Goal: Information Seeking & Learning: Learn about a topic

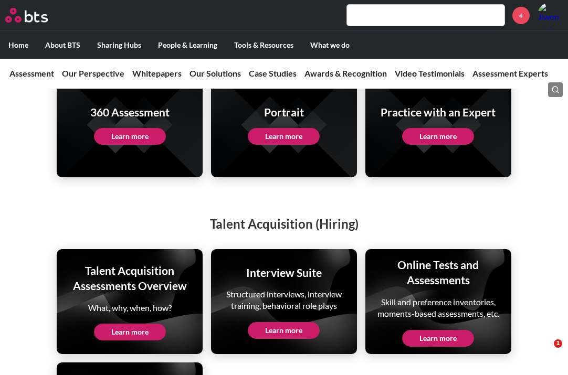
scroll to position [2624, 0]
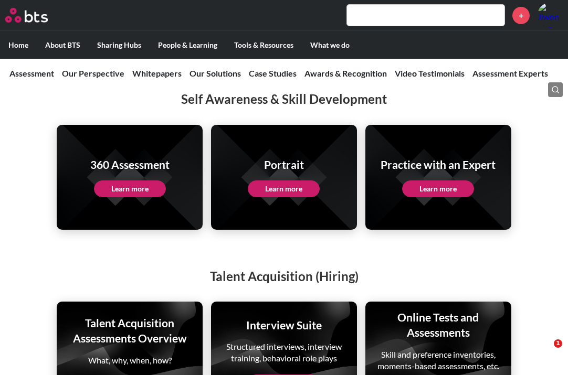
click at [99, 181] on link "Learn more" at bounding box center [130, 189] width 72 height 17
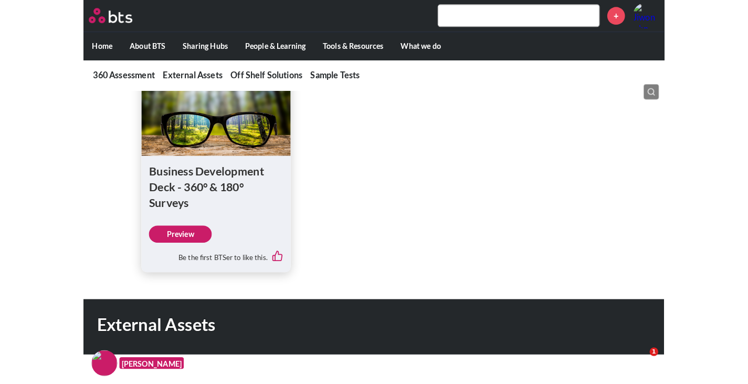
scroll to position [525, 0]
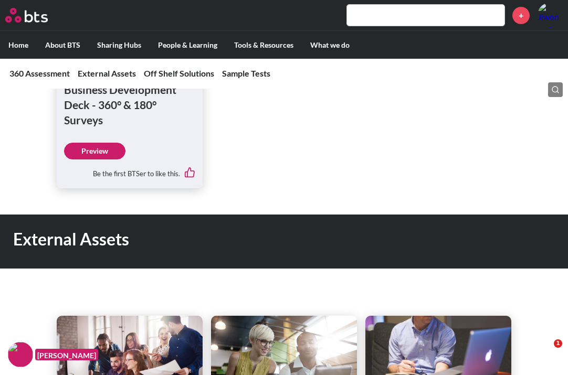
click at [104, 153] on link "Preview" at bounding box center [94, 151] width 61 height 17
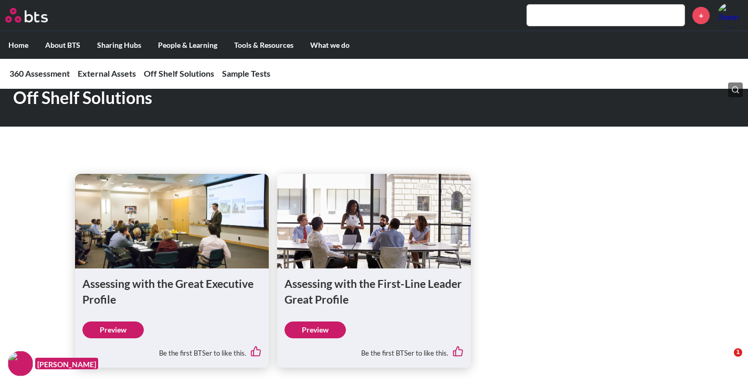
scroll to position [997, 0]
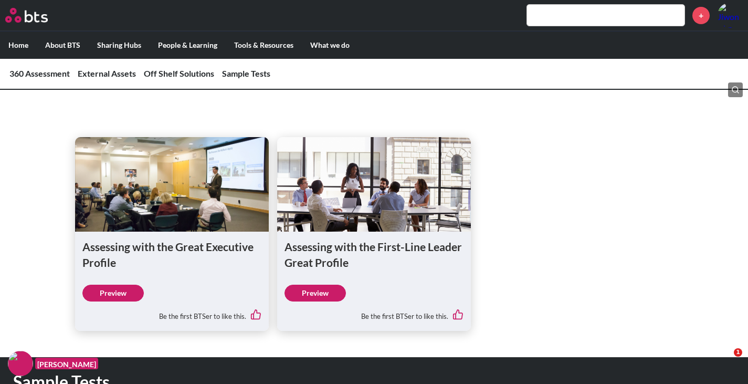
click at [321, 298] on link "Preview" at bounding box center [314, 292] width 61 height 17
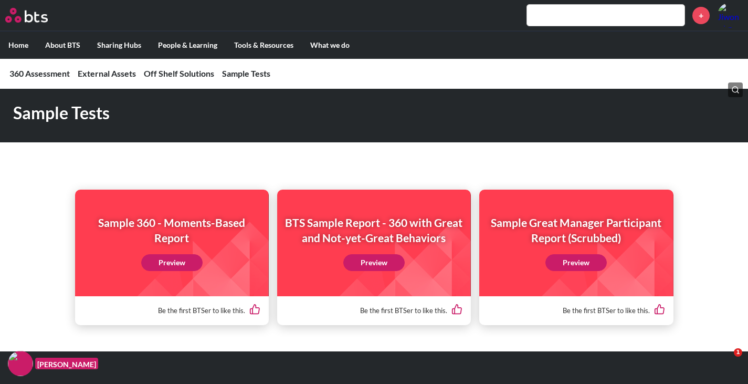
scroll to position [1254, 0]
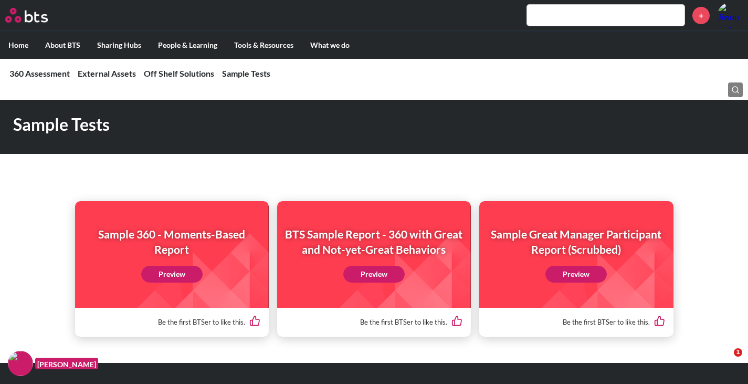
click at [357, 282] on link "Preview" at bounding box center [373, 274] width 61 height 17
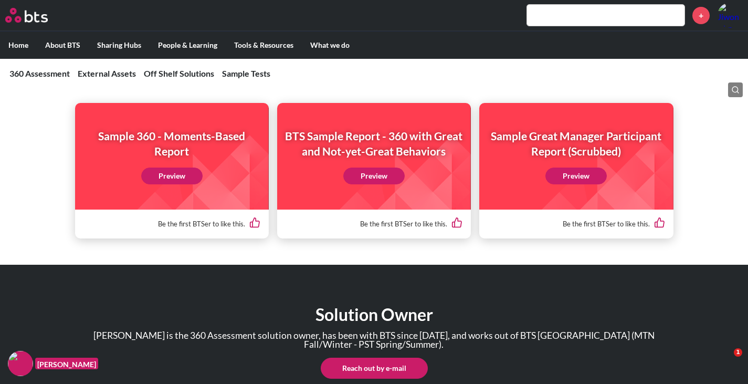
scroll to position [1359, 0]
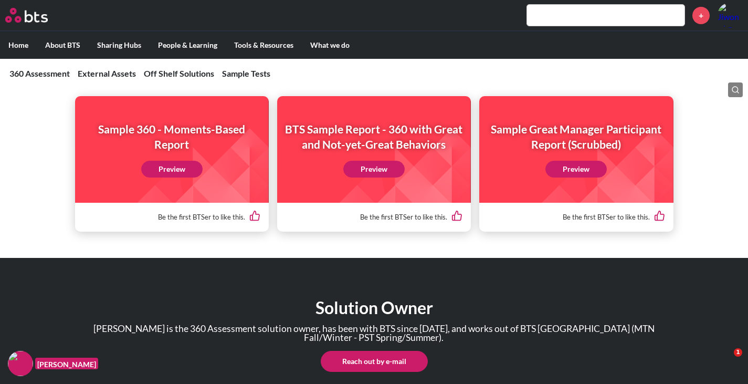
click at [184, 175] on link "Preview" at bounding box center [171, 169] width 61 height 17
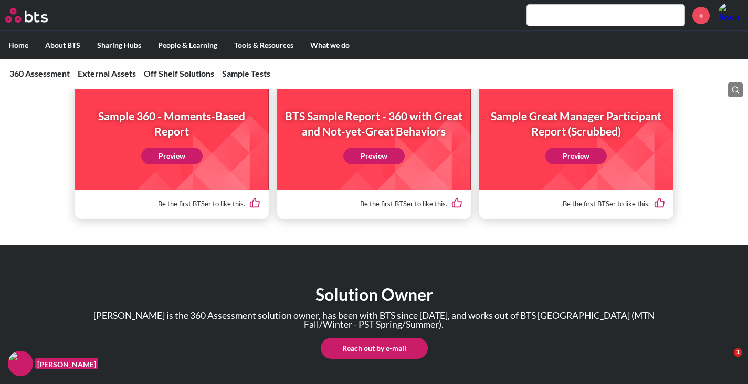
scroll to position [1412, 0]
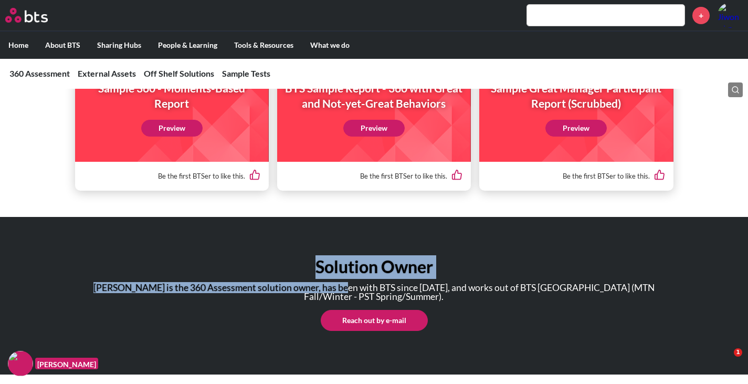
drag, startPoint x: 376, startPoint y: 289, endPoint x: 310, endPoint y: 273, distance: 68.0
click at [310, 273] on div "Solution Owner Kami Bachler is the 360 Assessment solution owner, has been with…" at bounding box center [374, 293] width 702 height 76
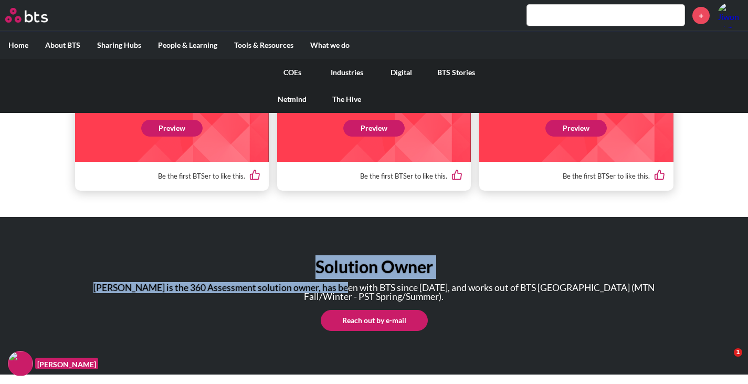
click at [390, 69] on link "Digital" at bounding box center [401, 72] width 55 height 27
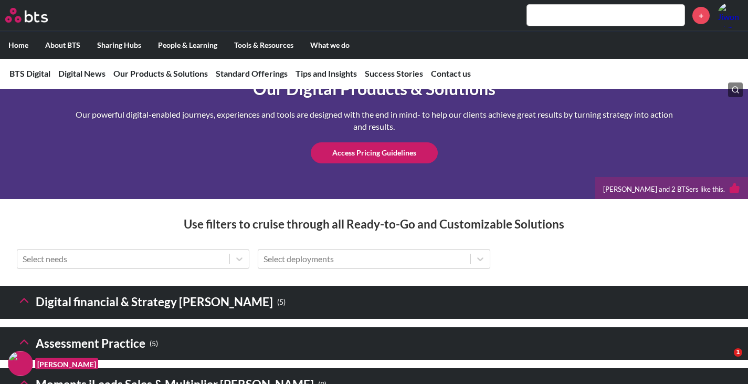
scroll to position [1574, 0]
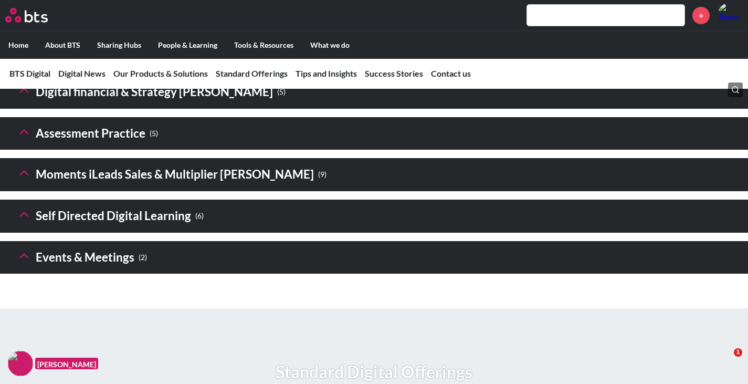
click at [234, 58] on div at bounding box center [239, 48] width 19 height 19
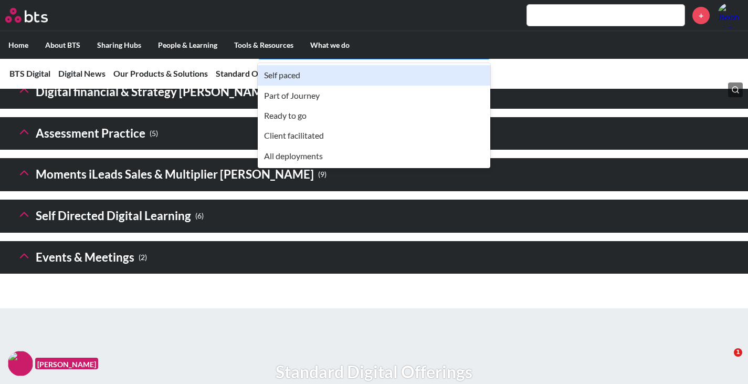
click at [315, 56] on div at bounding box center [363, 49] width 201 height 14
click at [328, 56] on div at bounding box center [363, 49] width 201 height 14
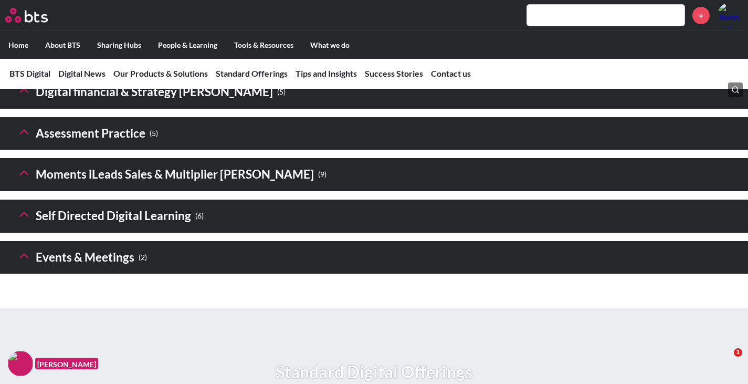
click at [22, 139] on icon at bounding box center [24, 131] width 15 height 15
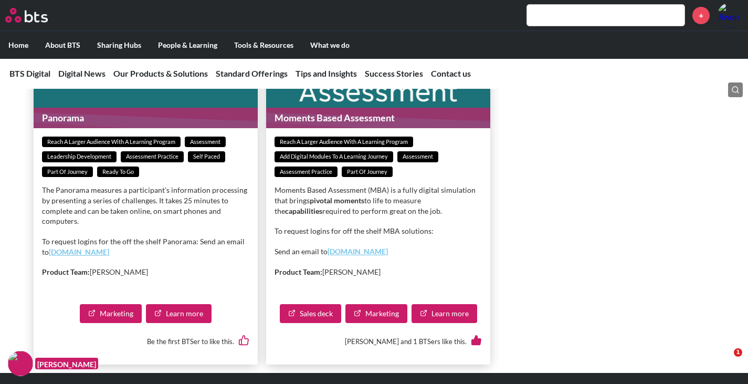
scroll to position [2204, 0]
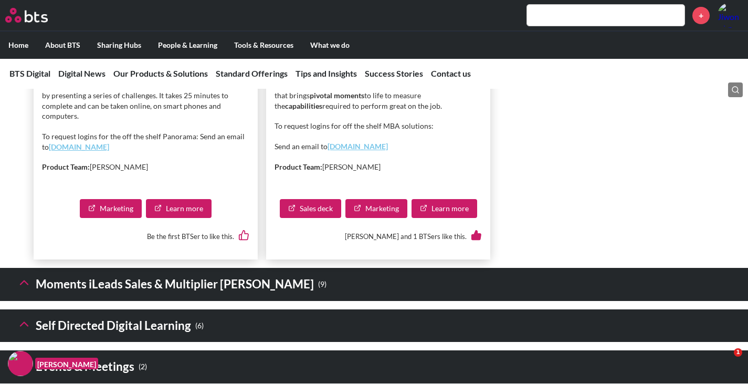
click at [325, 218] on link "Sales deck" at bounding box center [310, 208] width 61 height 19
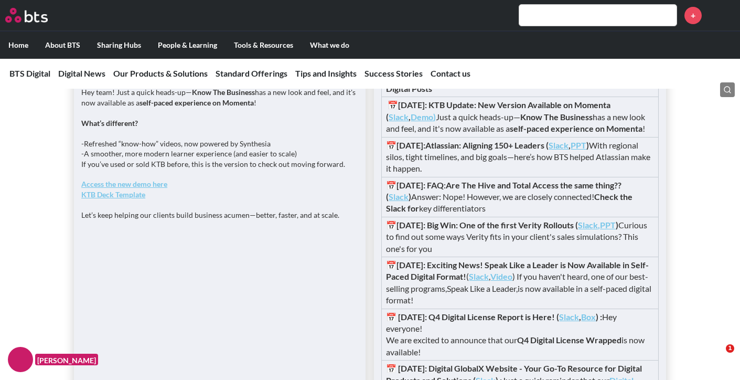
scroll to position [1889, 0]
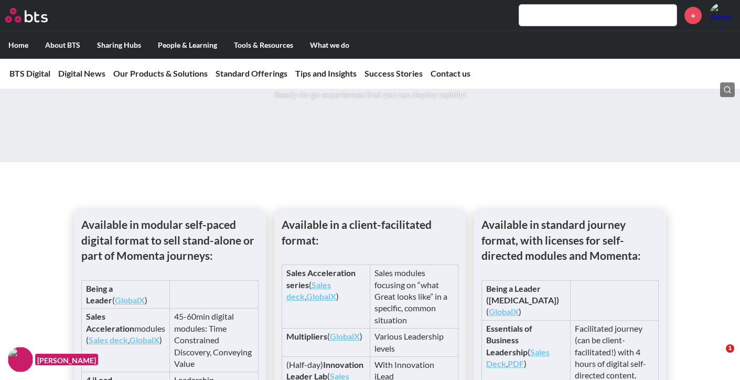
drag, startPoint x: 270, startPoint y: 73, endPoint x: 200, endPoint y: 81, distance: 70.7
click at [270, 73] on link "Standard Offerings" at bounding box center [252, 73] width 72 height 10
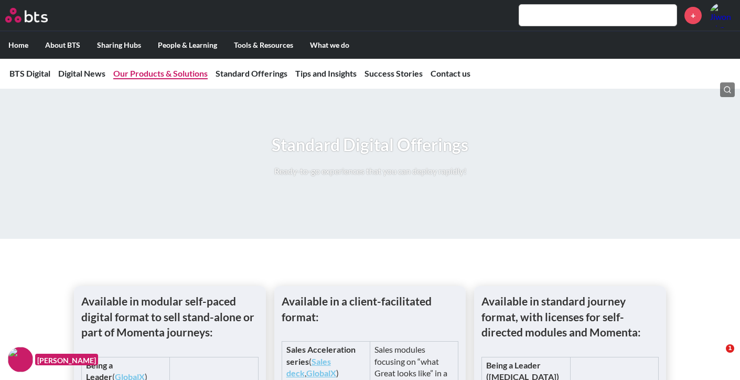
scroll to position [1810, 0]
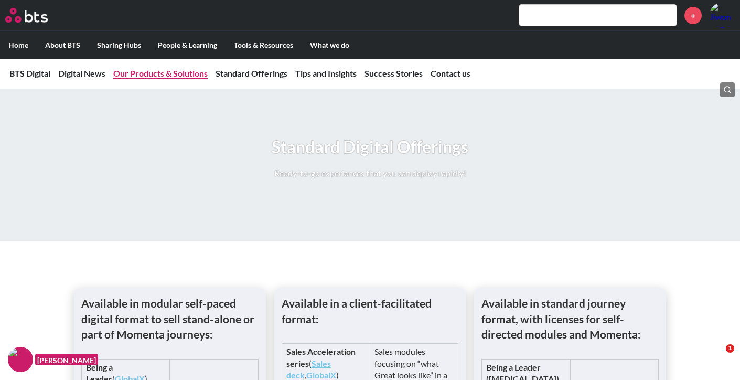
click at [168, 76] on link "Our Products & Solutions" at bounding box center [160, 73] width 94 height 10
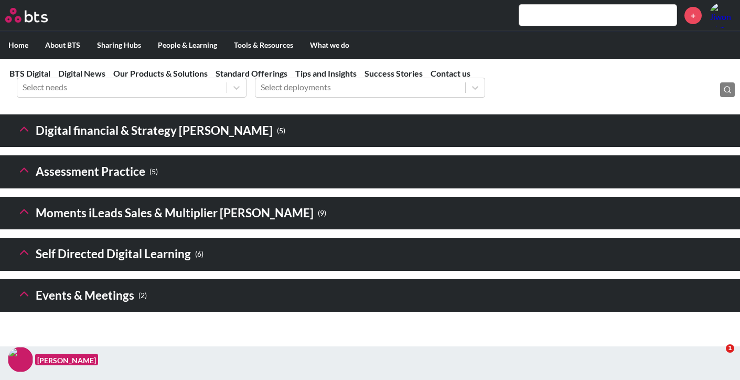
scroll to position [1596, 0]
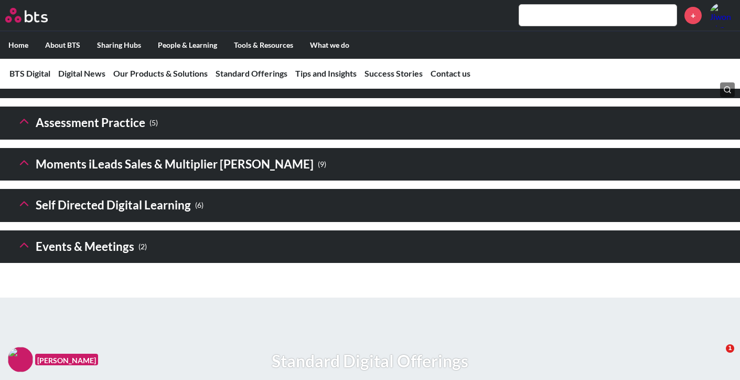
click at [100, 134] on h3 "Assessment Practice ( 5 )" at bounding box center [87, 123] width 141 height 23
click at [24, 129] on icon at bounding box center [24, 121] width 15 height 15
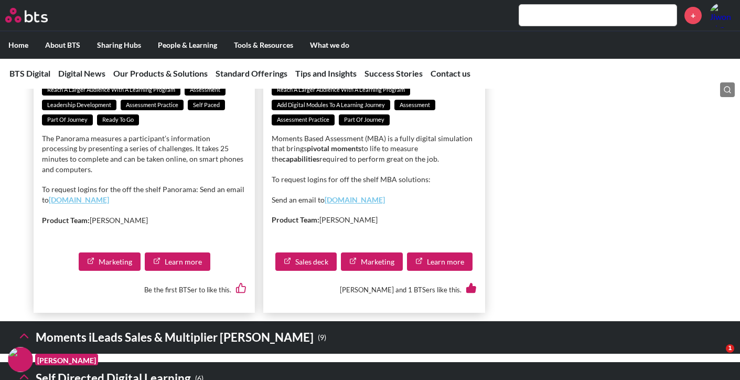
scroll to position [2173, 0]
